Goal: Navigation & Orientation: Understand site structure

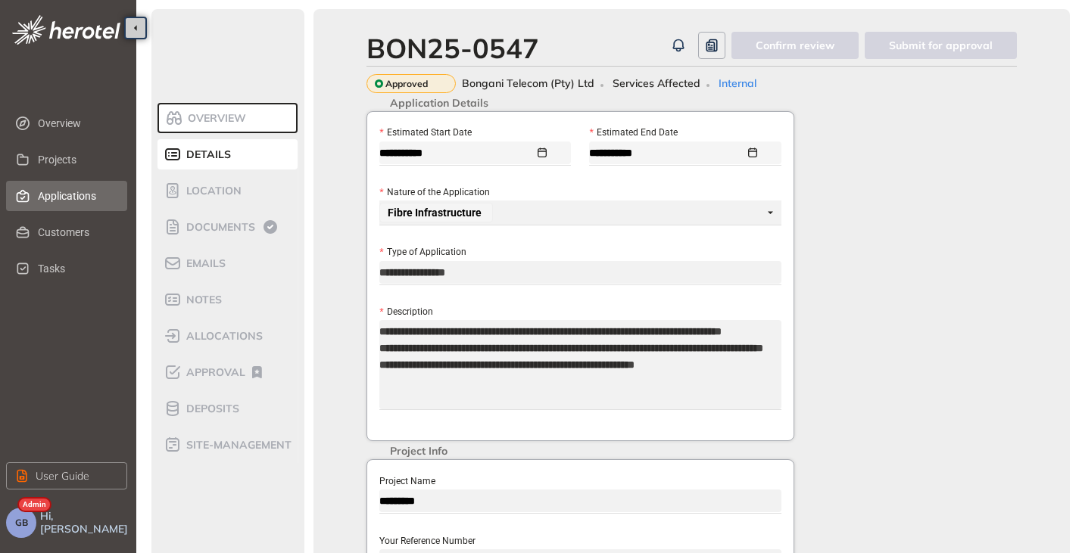
click at [51, 188] on span "Applications" at bounding box center [76, 196] width 77 height 30
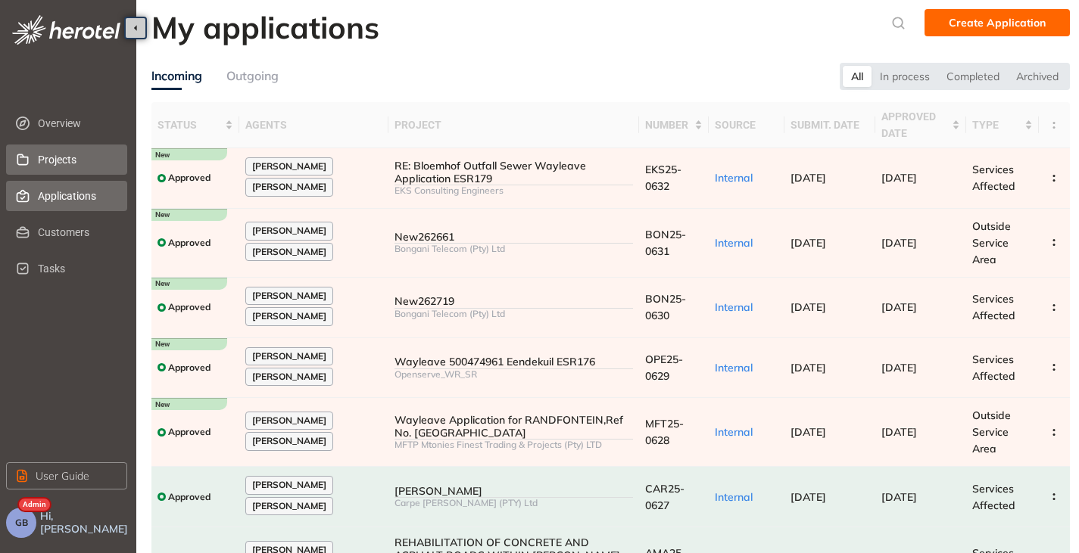
click at [67, 163] on span "Projects" at bounding box center [76, 160] width 77 height 30
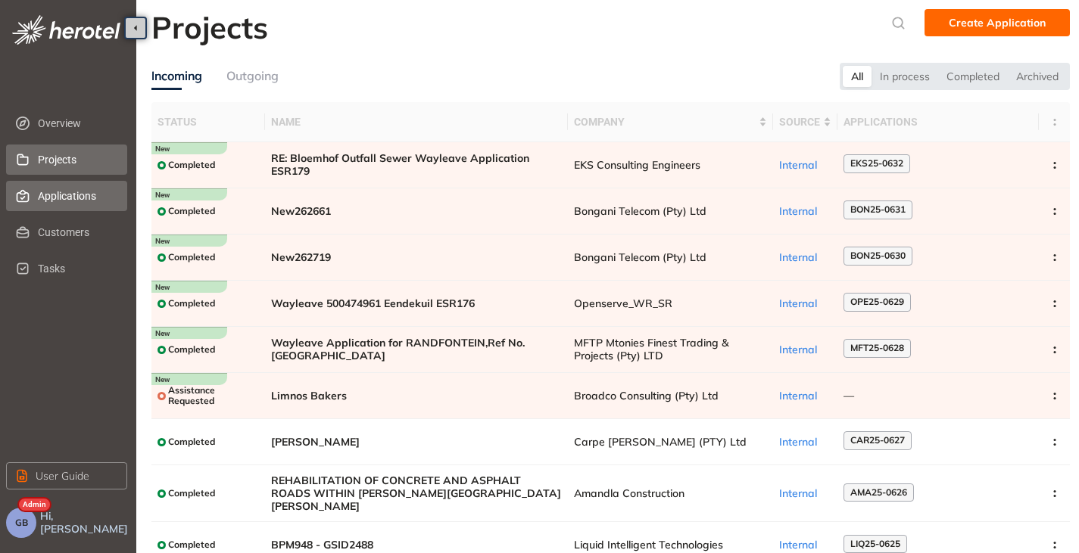
click at [89, 196] on span "Applications" at bounding box center [76, 196] width 77 height 30
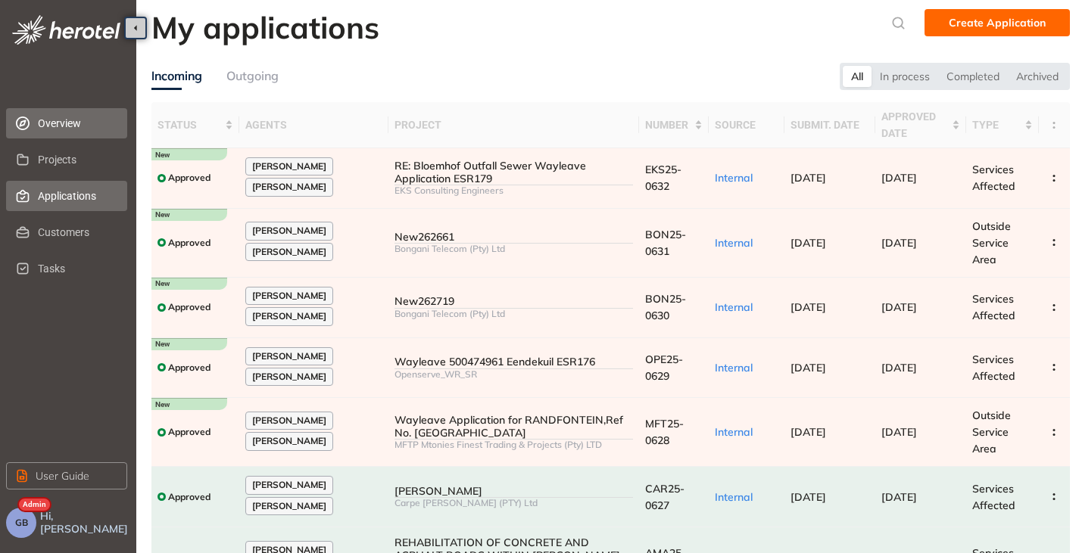
click at [76, 123] on span "Overview" at bounding box center [76, 123] width 77 height 30
